Goal: Use online tool/utility: Utilize a website feature to perform a specific function

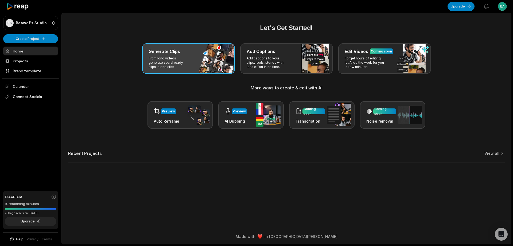
click at [213, 63] on div "Generate Clips From long videos generate social ready clips in one click." at bounding box center [188, 58] width 93 height 30
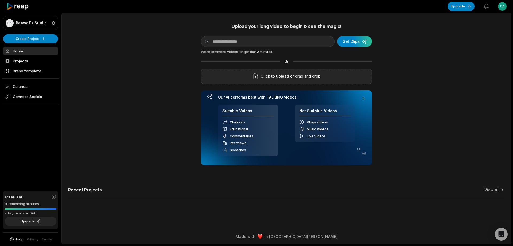
click at [279, 77] on span "Click to upload" at bounding box center [274, 76] width 29 height 6
click at [0, 0] on input "Click to upload" at bounding box center [0, 0] width 0 height 0
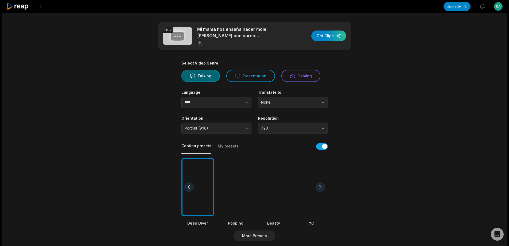
click at [281, 183] on div at bounding box center [273, 187] width 33 height 58
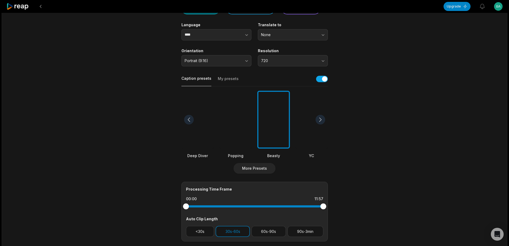
scroll to position [80, 0]
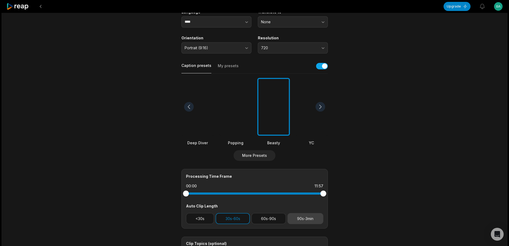
click at [303, 218] on button "90s-3min" at bounding box center [305, 218] width 36 height 11
click at [236, 217] on button "30s-60s" at bounding box center [233, 218] width 34 height 11
drag, startPoint x: 316, startPoint y: 193, endPoint x: 301, endPoint y: 196, distance: 16.1
click at [301, 196] on div at bounding box center [254, 193] width 137 height 10
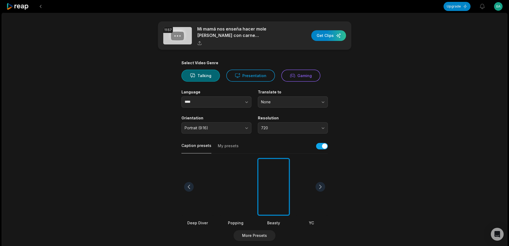
scroll to position [0, 0]
click at [337, 34] on div "button" at bounding box center [328, 35] width 35 height 11
